Goal: Navigation & Orientation: Go to known website

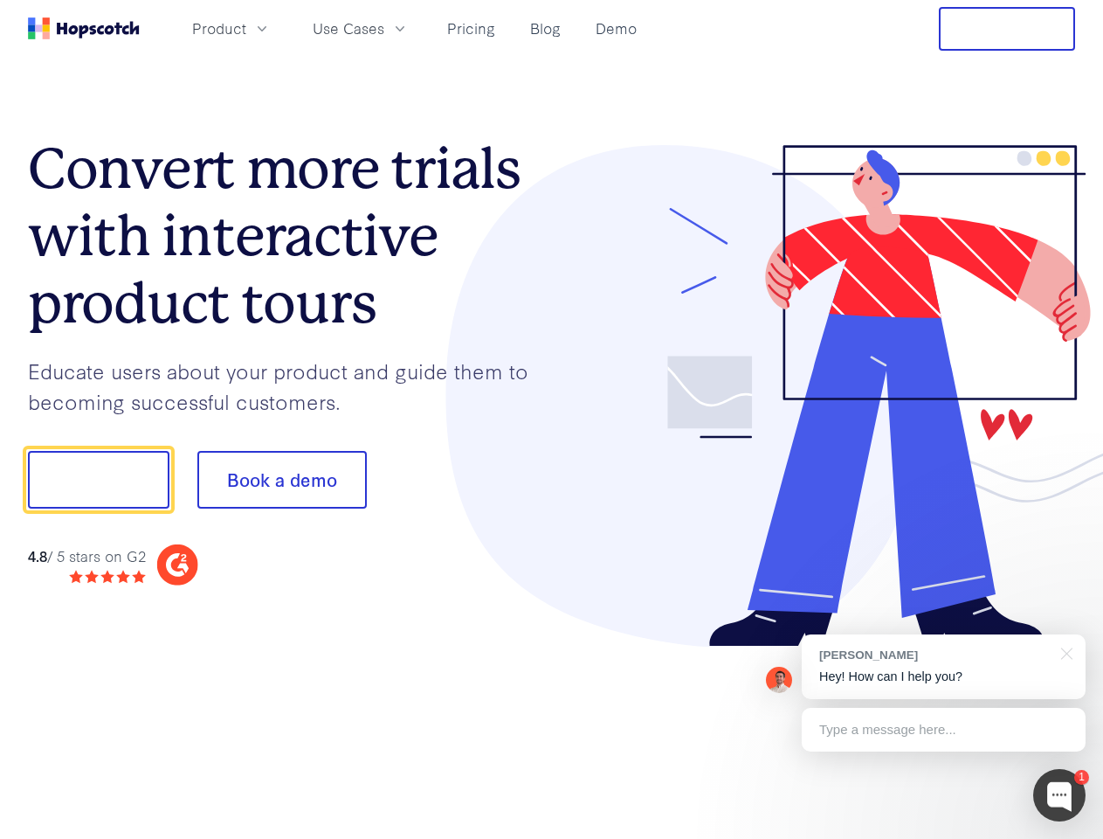
click at [552, 419] on div at bounding box center [814, 396] width 524 height 502
click at [246, 28] on span "Product" at bounding box center [219, 28] width 54 height 22
click at [384, 28] on span "Use Cases" at bounding box center [349, 28] width 72 height 22
click at [1007, 29] on button "Free Trial" at bounding box center [1007, 29] width 136 height 44
click at [98, 480] on button "Show me!" at bounding box center [99, 480] width 142 height 58
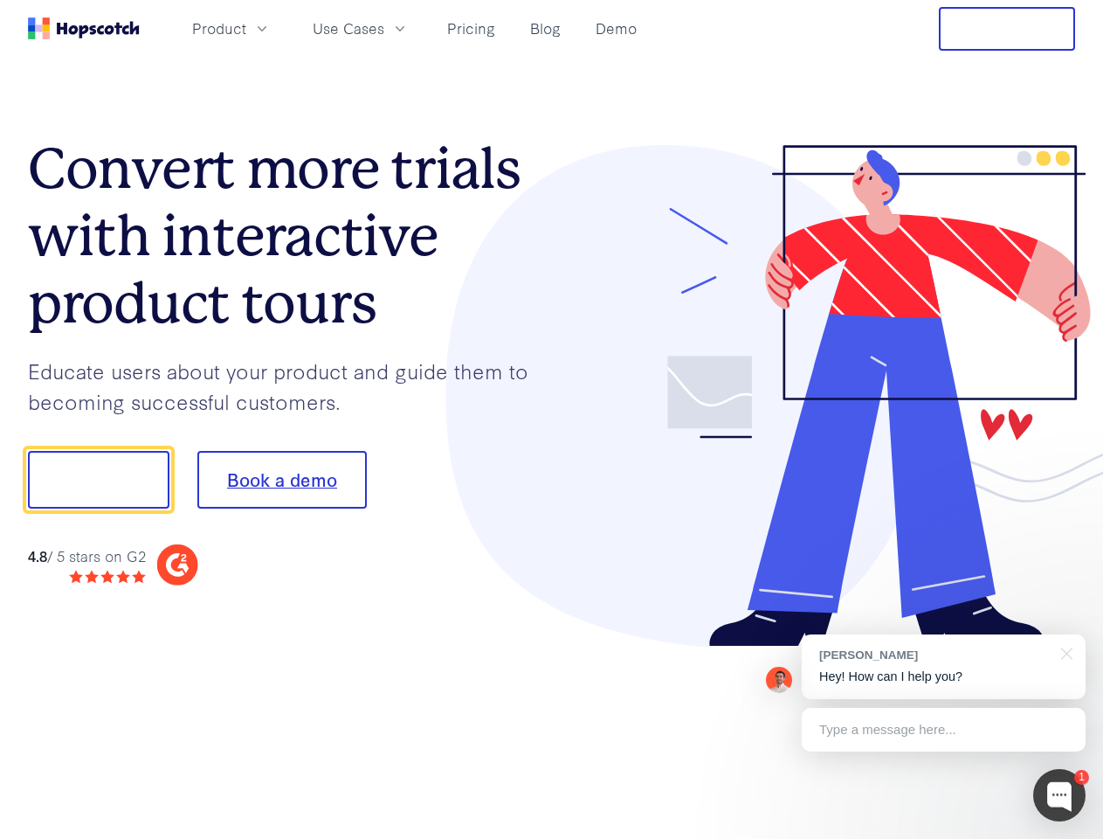
click at [281, 480] on button "Book a demo" at bounding box center [281, 480] width 169 height 58
click at [1060, 795] on div at bounding box center [1059, 795] width 52 height 52
click at [943, 666] on div "[PERSON_NAME] Hey! How can I help you?" at bounding box center [944, 666] width 284 height 65
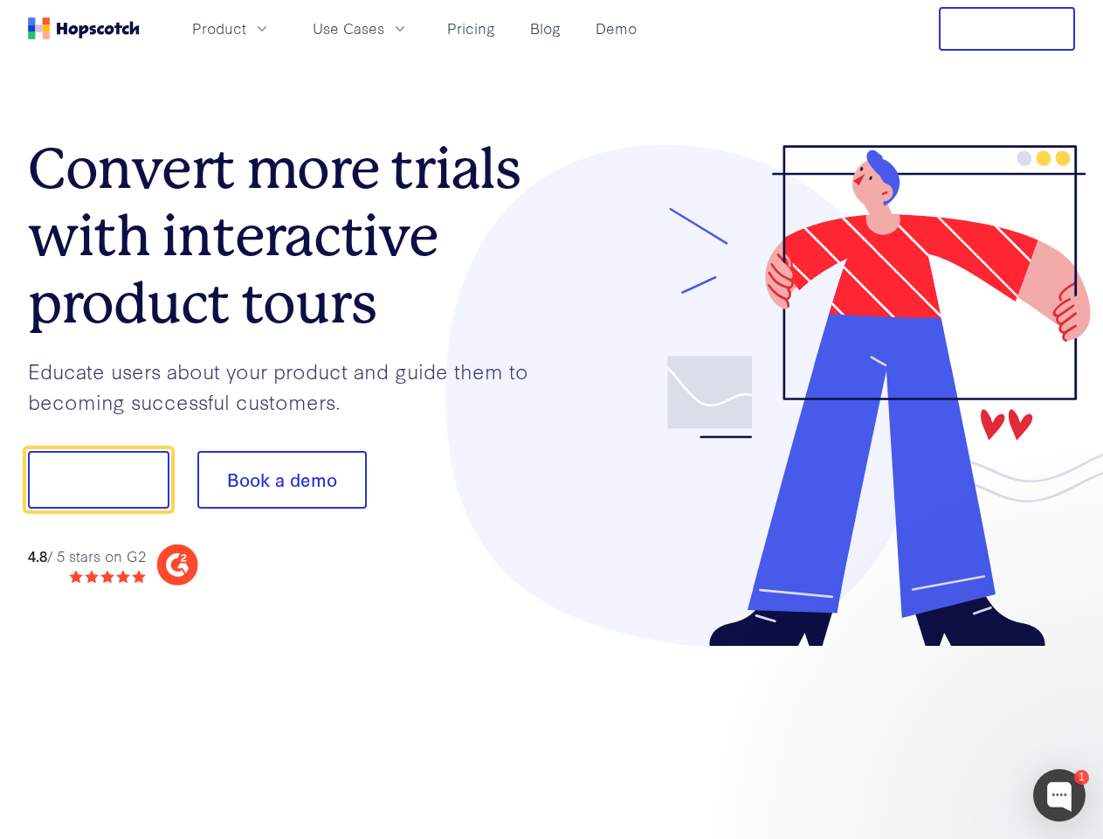
click at [1064, 652] on div at bounding box center [922, 477] width 328 height 583
click at [943, 729] on div at bounding box center [922, 477] width 328 height 583
